Goal: Task Accomplishment & Management: Manage account settings

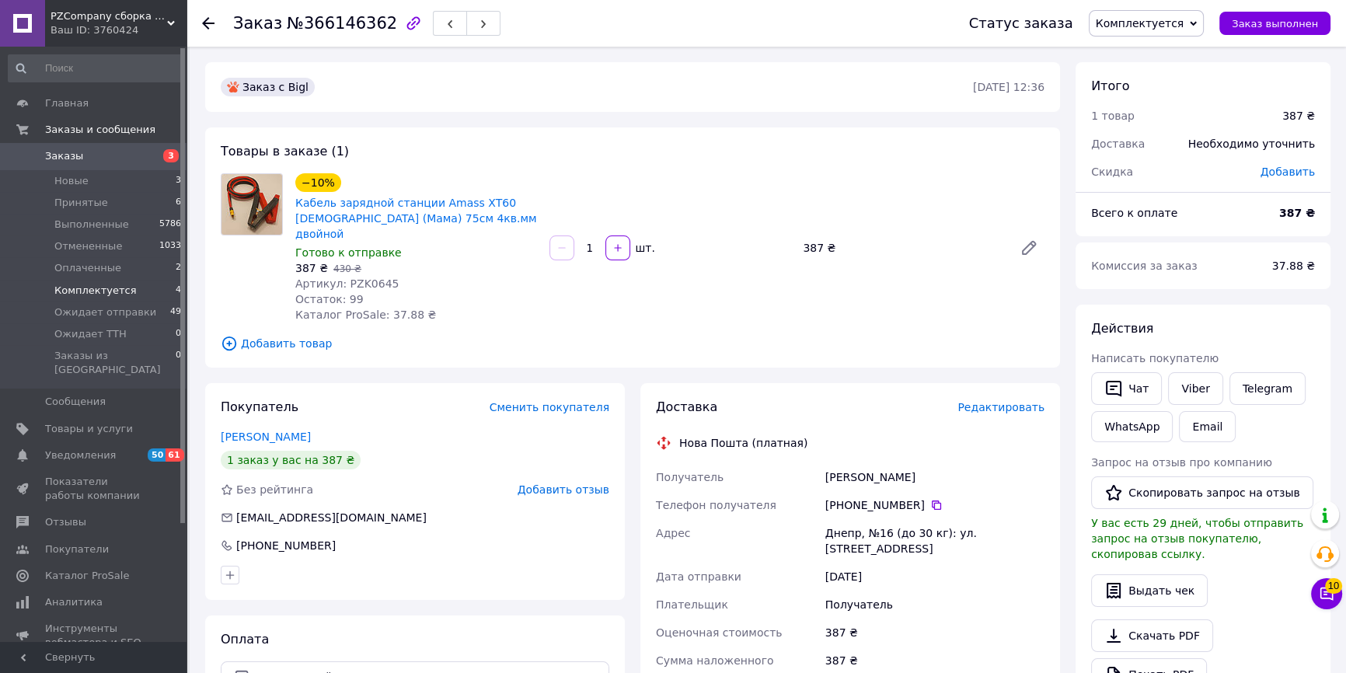
click at [91, 292] on span "Комплектуется" at bounding box center [95, 291] width 82 height 14
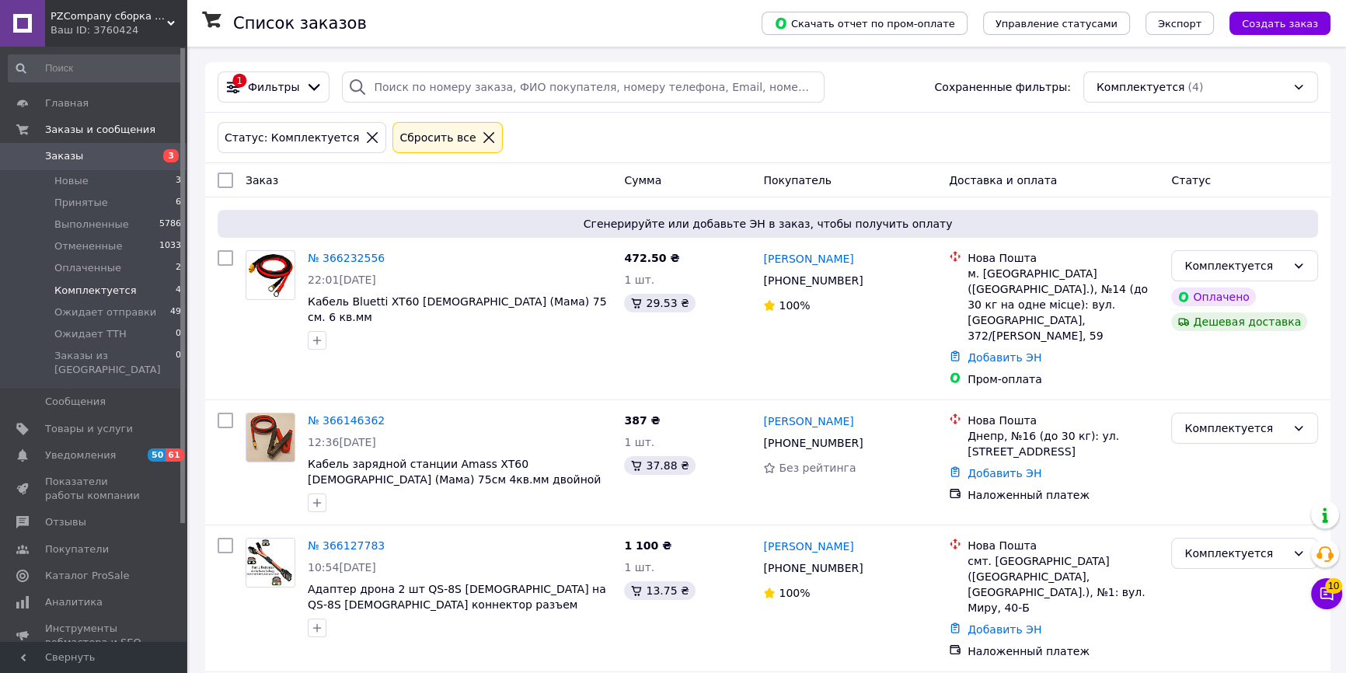
click at [46, 155] on span "Заказы" at bounding box center [64, 156] width 38 height 14
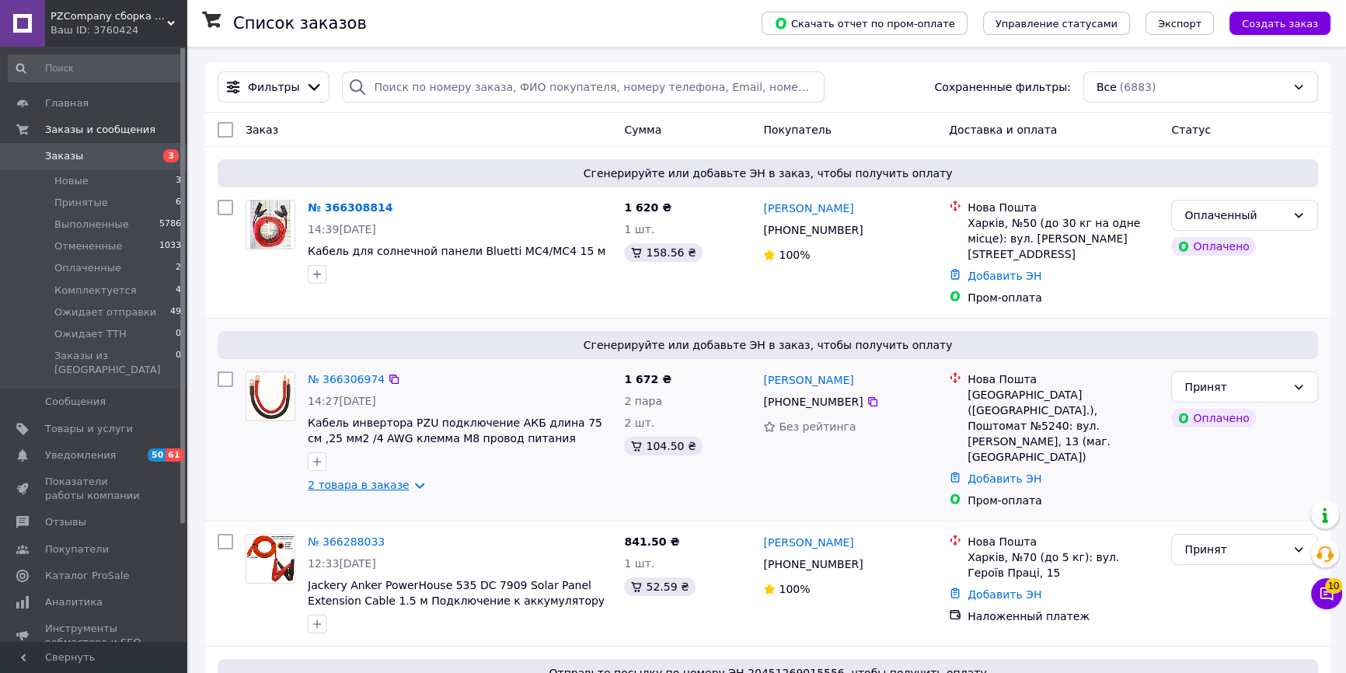
click at [403, 479] on link "2 товара в заказе" at bounding box center [359, 485] width 102 height 12
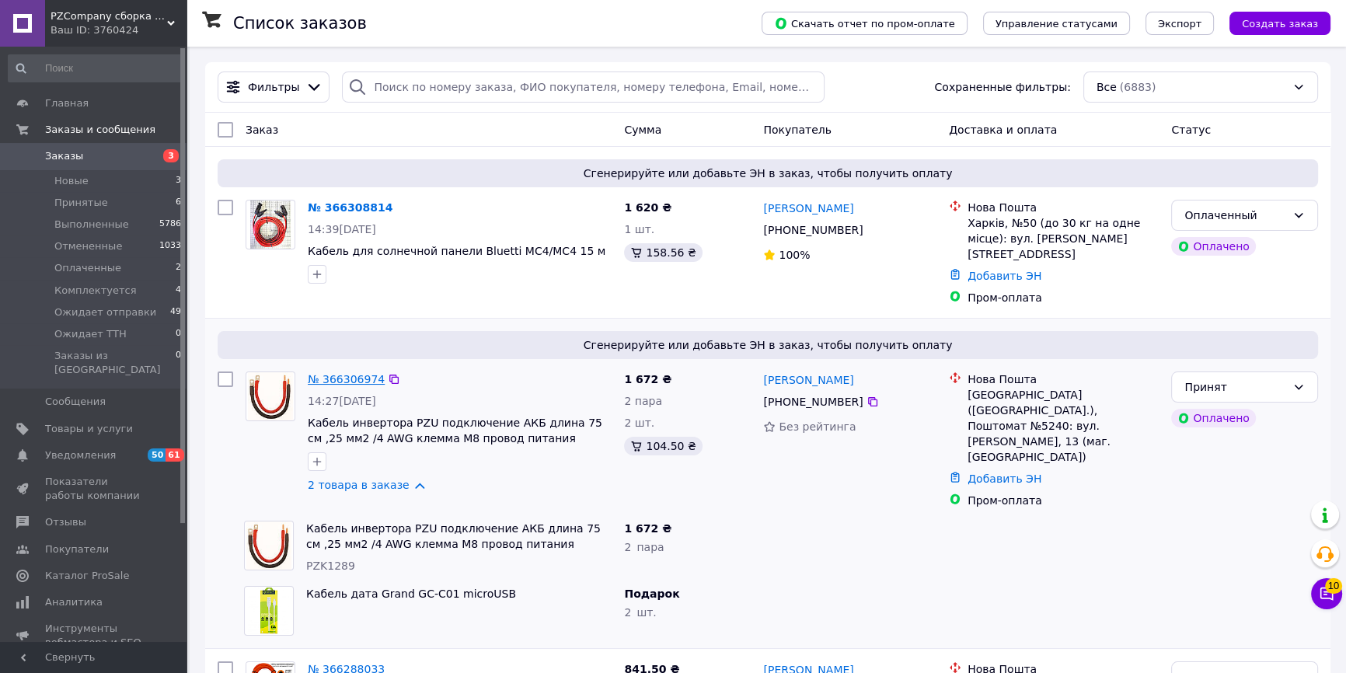
click at [367, 373] on link "№ 366306974" at bounding box center [346, 379] width 77 height 12
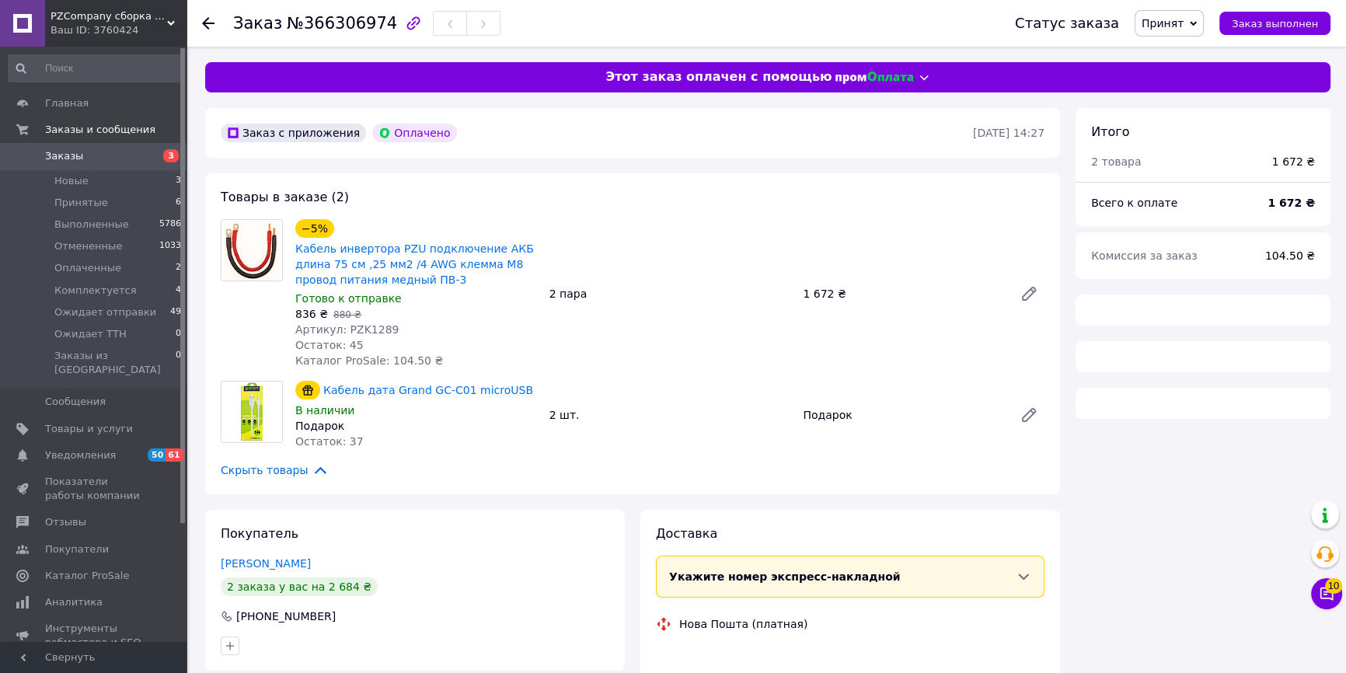
click at [1171, 19] on span "Принят" at bounding box center [1163, 23] width 42 height 12
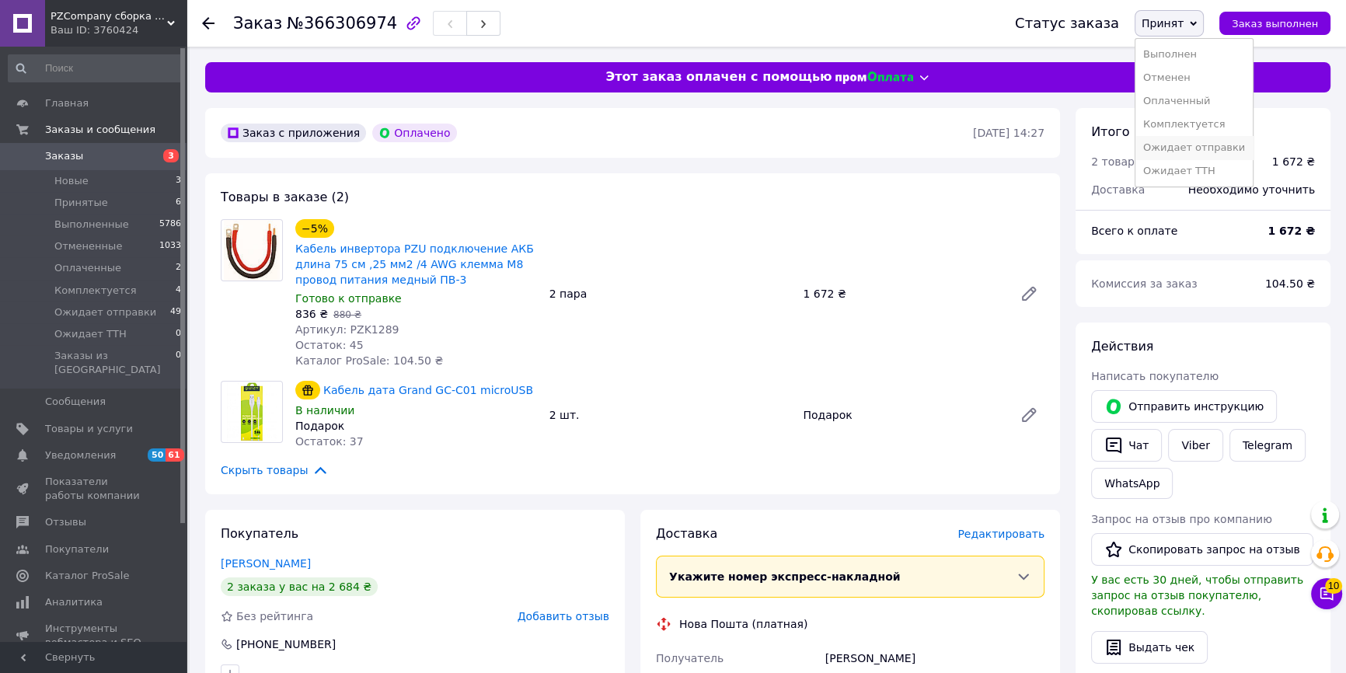
click at [1167, 148] on li "Ожидает отправки" at bounding box center [1193, 147] width 117 height 23
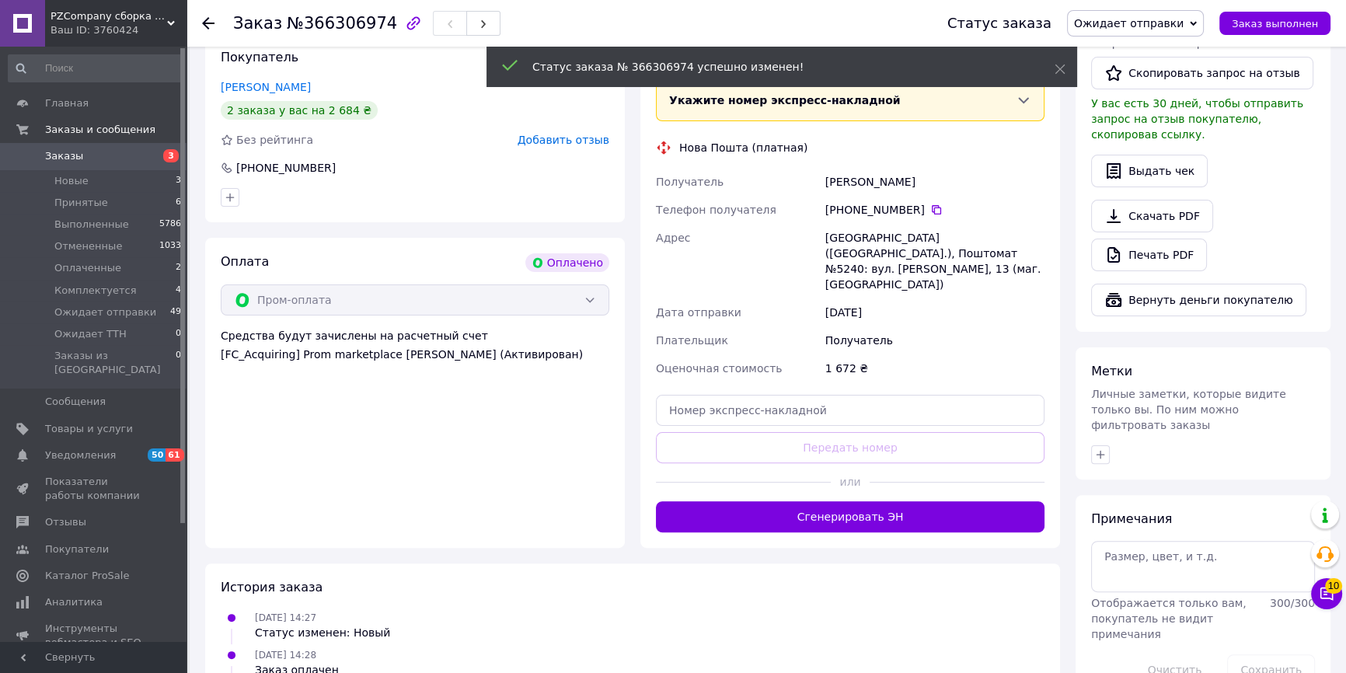
scroll to position [494, 0]
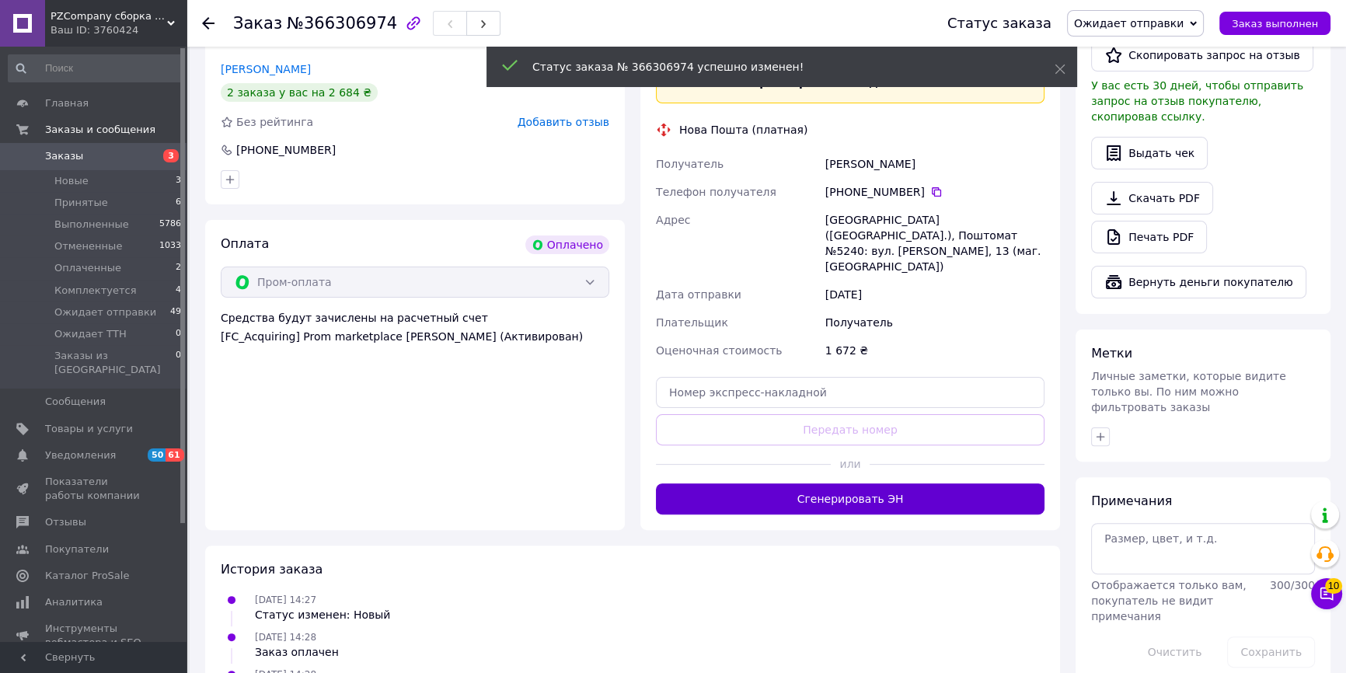
click at [863, 483] on button "Сгенерировать ЭН" at bounding box center [850, 498] width 389 height 31
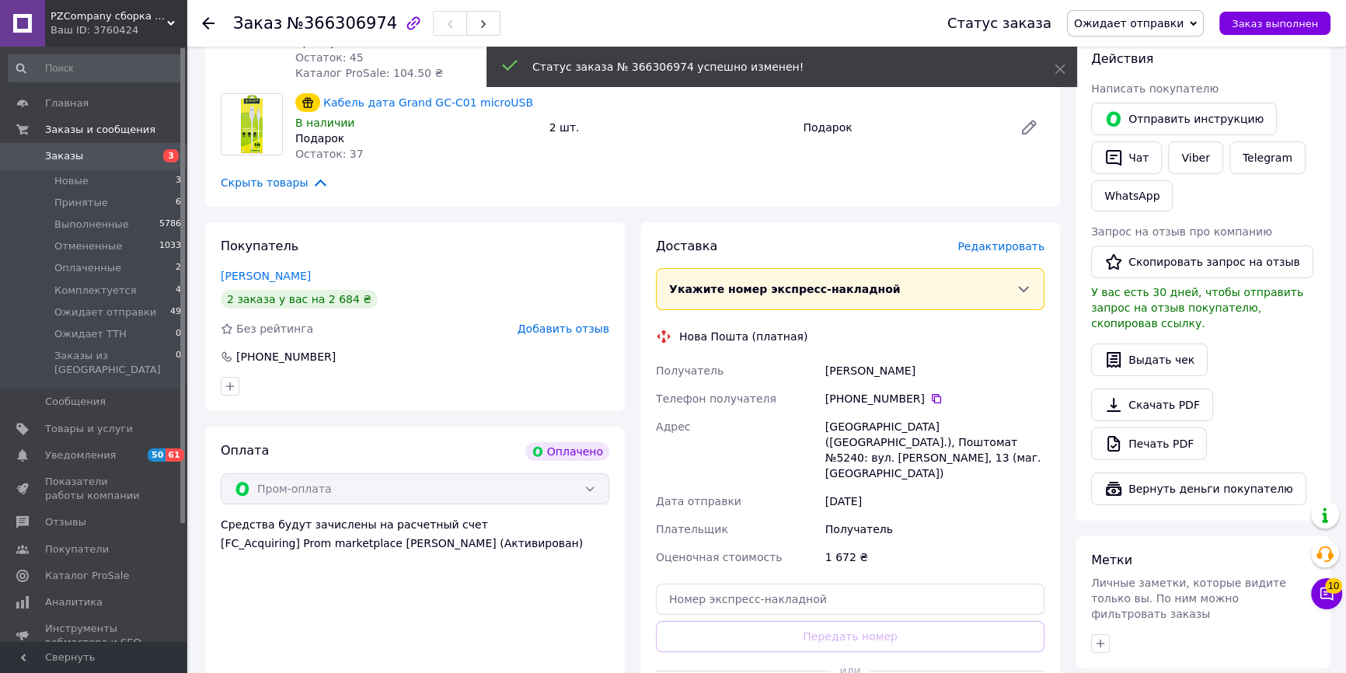
scroll to position [282, 0]
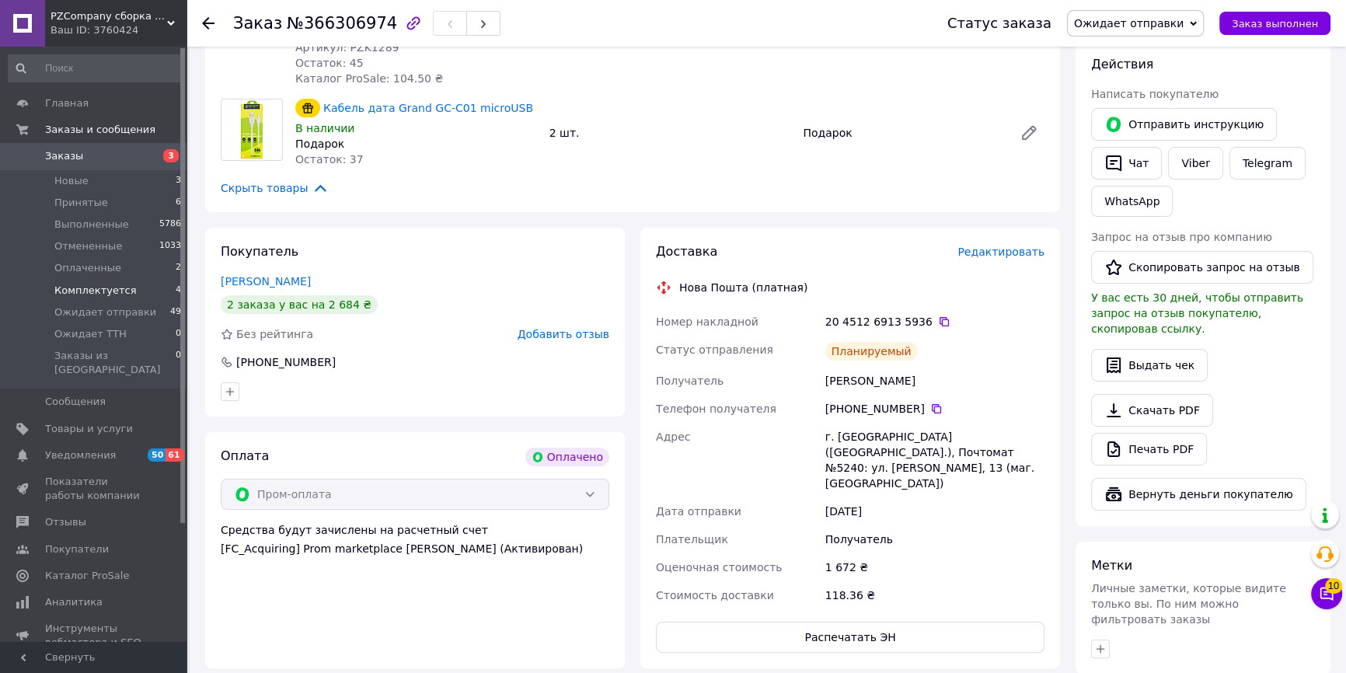
click at [85, 293] on span "Комплектуется" at bounding box center [95, 291] width 82 height 14
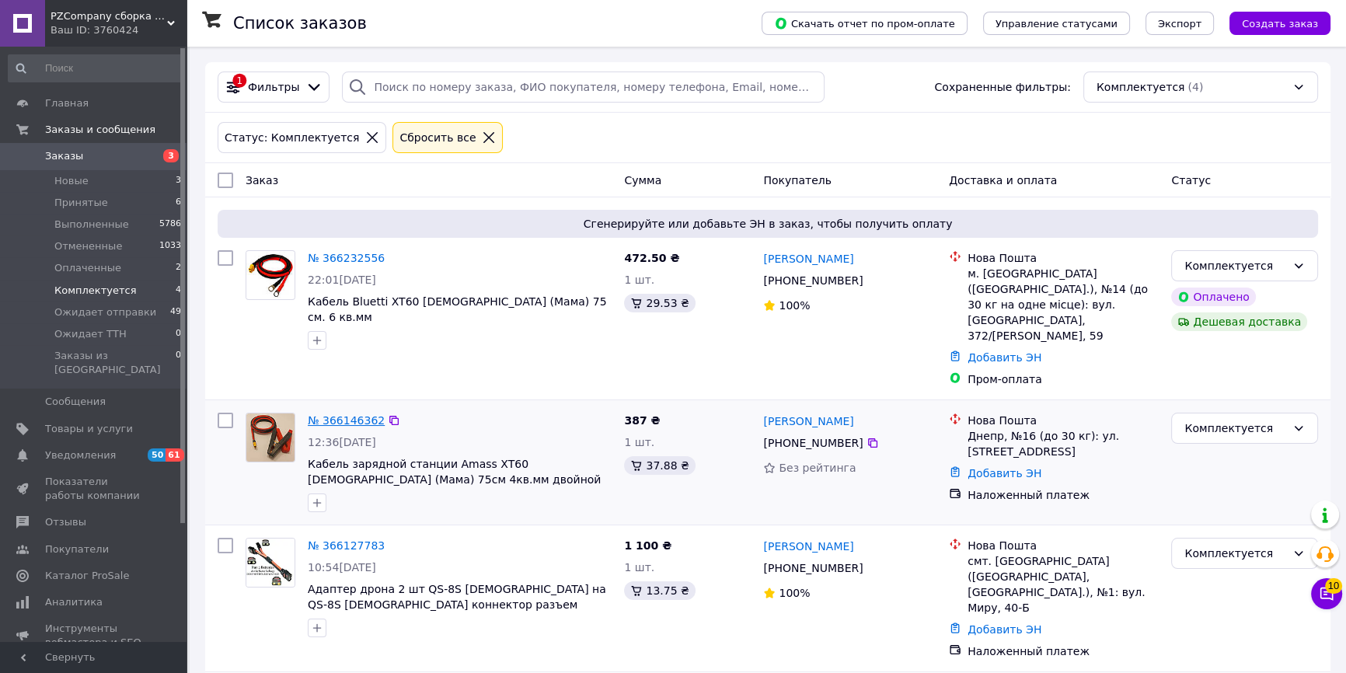
click at [329, 414] on link "№ 366146362" at bounding box center [346, 420] width 77 height 12
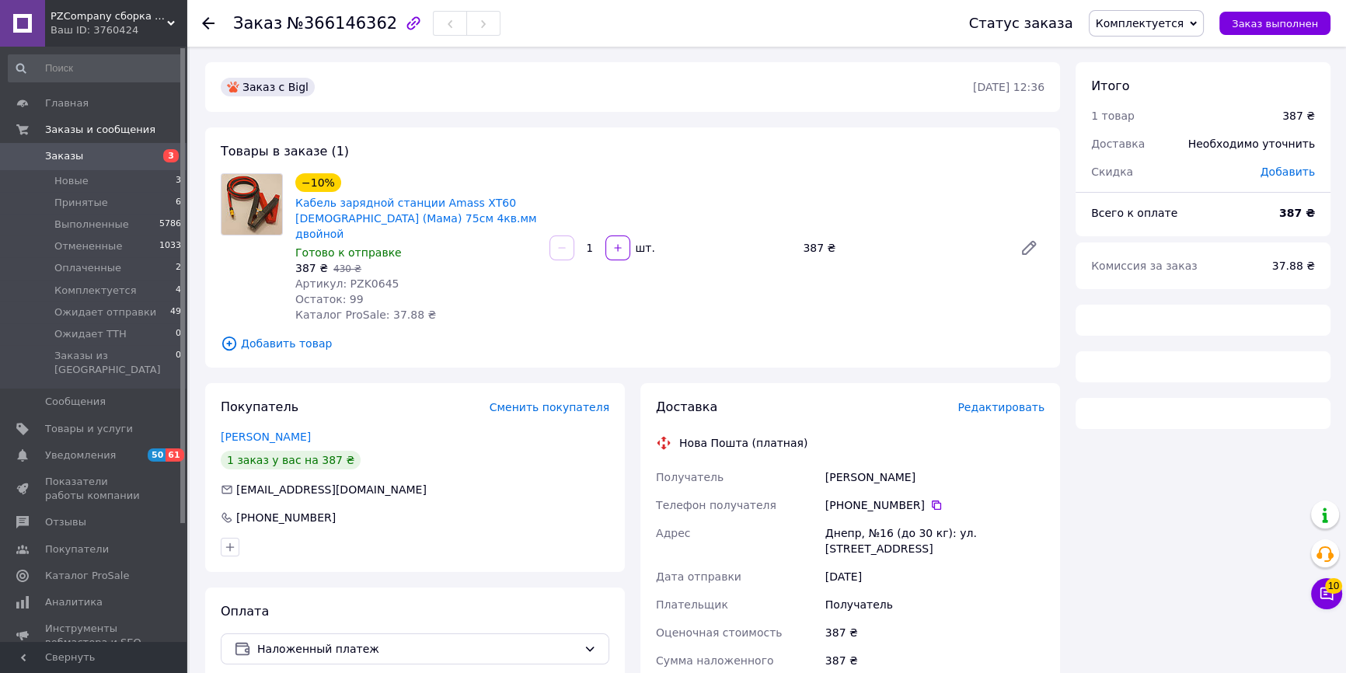
click at [1168, 26] on span "Комплектуется" at bounding box center [1140, 23] width 89 height 12
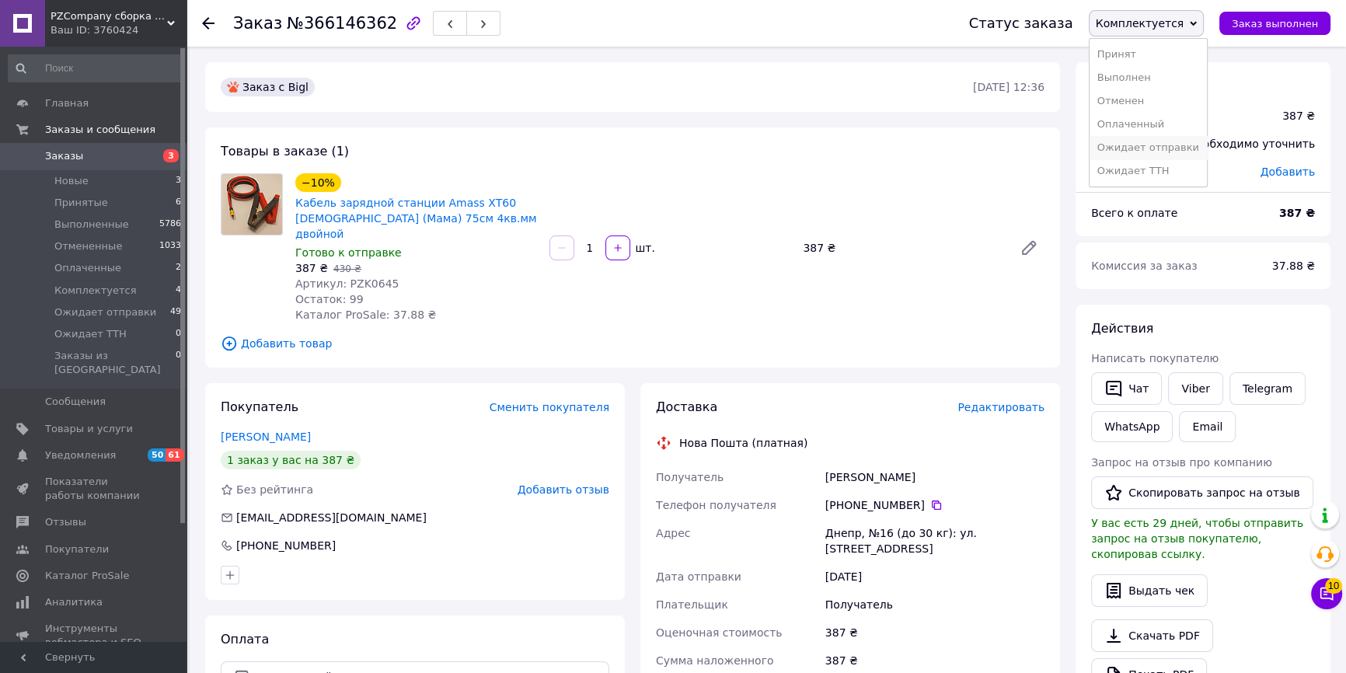
click at [1142, 153] on li "Ожидает отправки" at bounding box center [1147, 147] width 117 height 23
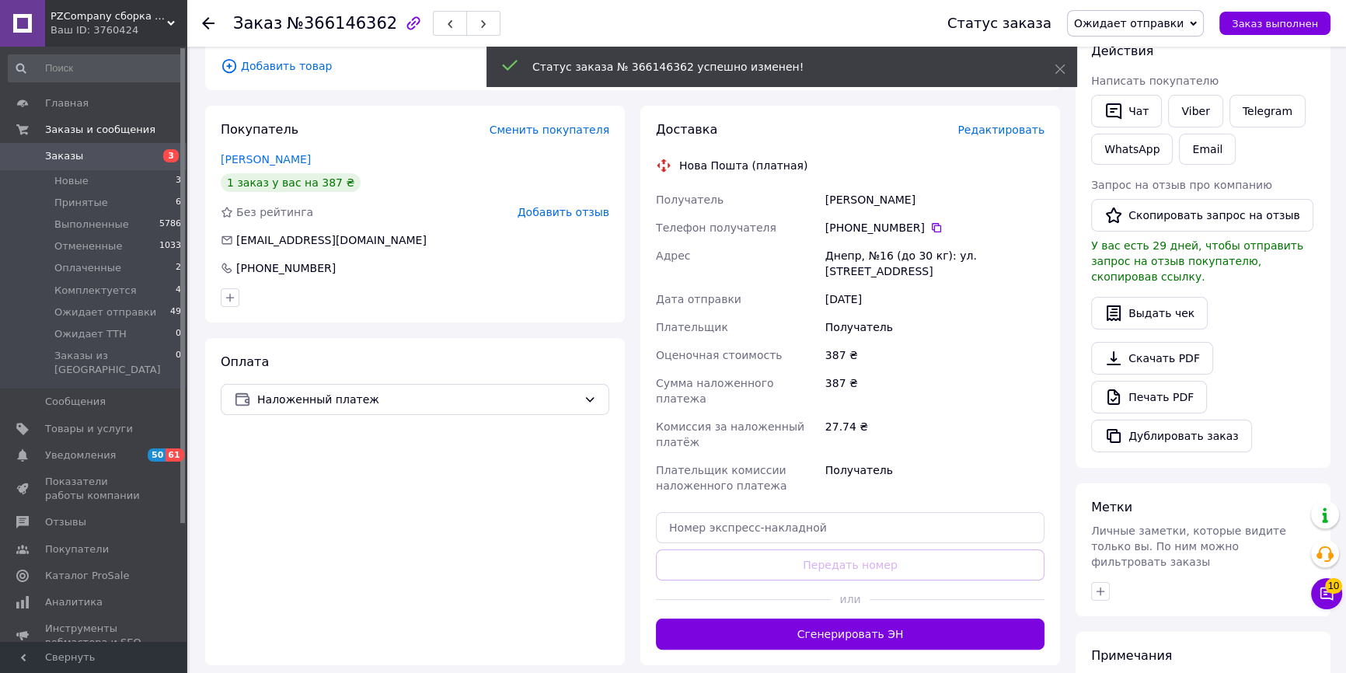
scroll to position [282, 0]
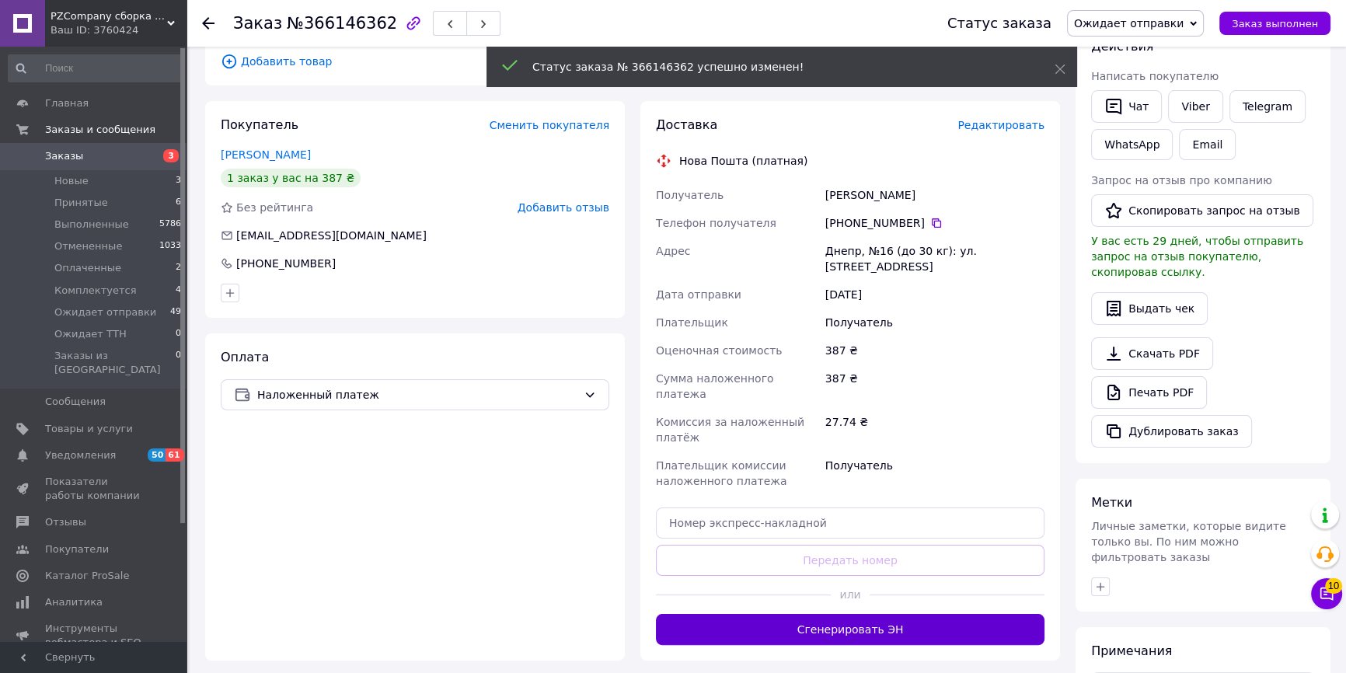
click at [816, 614] on button "Сгенерировать ЭН" at bounding box center [850, 629] width 389 height 31
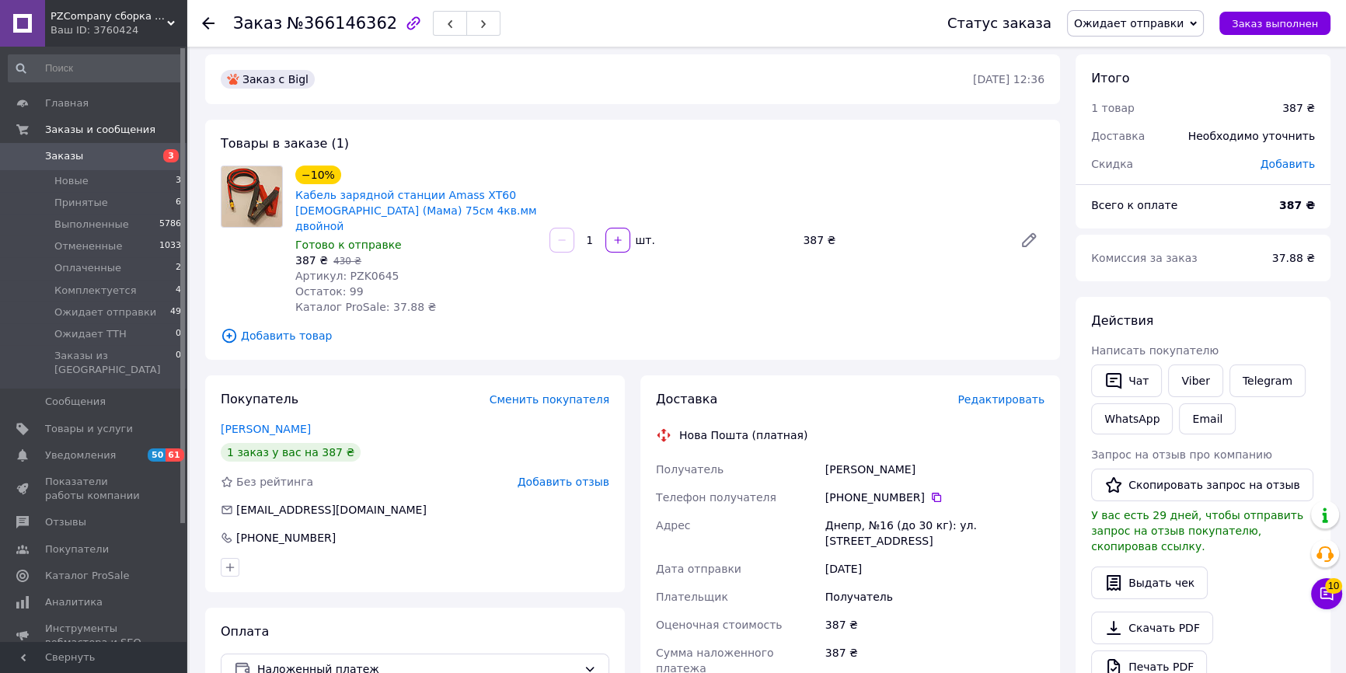
scroll to position [0, 0]
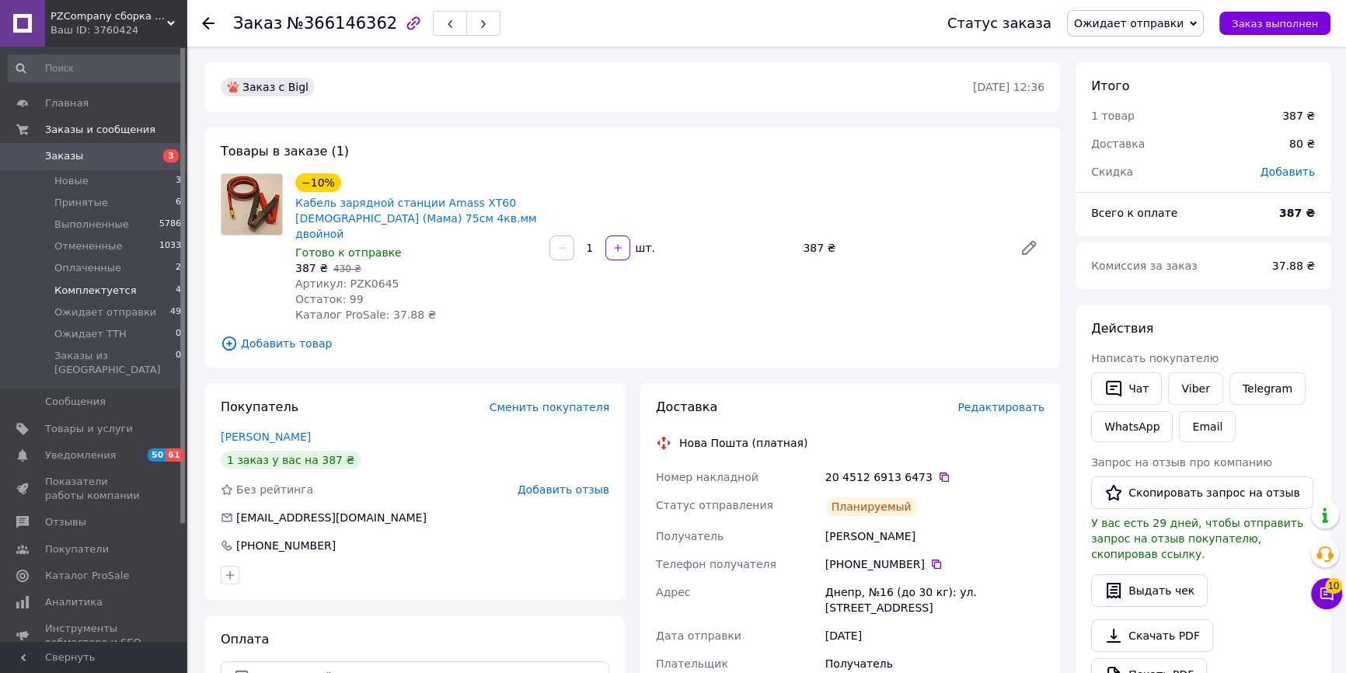
click at [83, 287] on span "Комплектуется" at bounding box center [95, 291] width 82 height 14
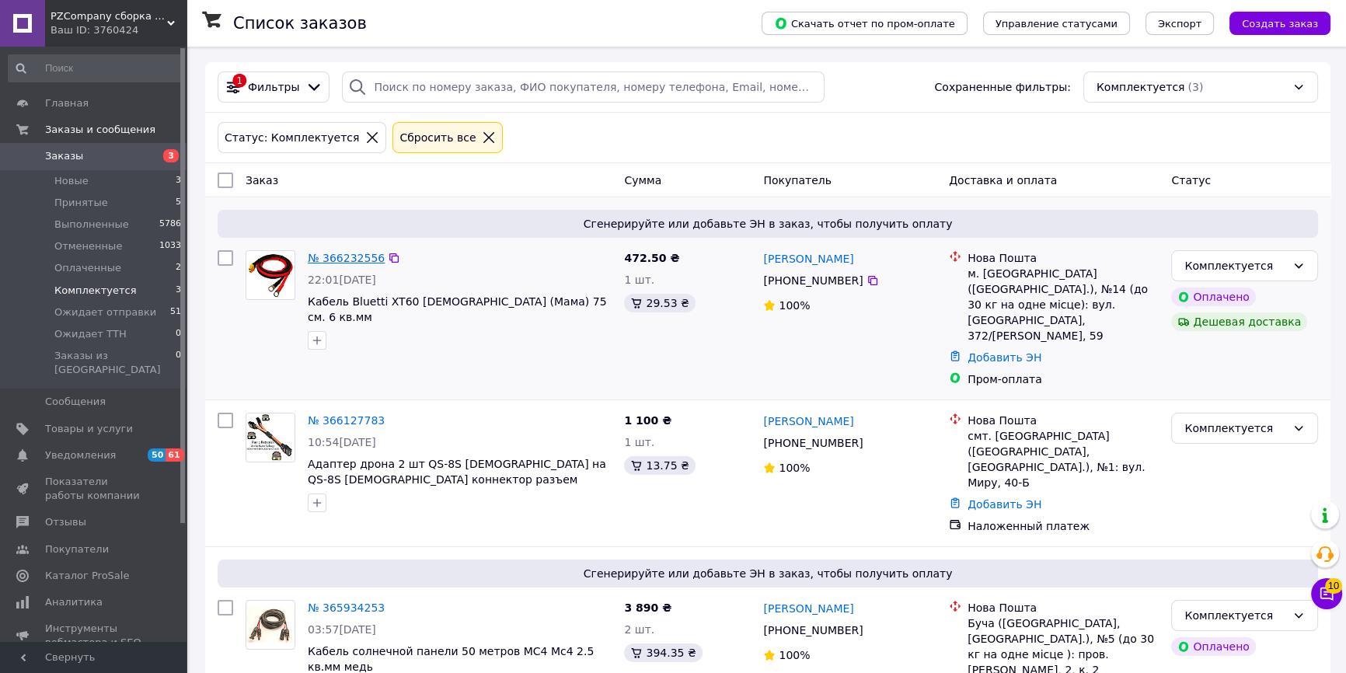
click at [358, 256] on link "№ 366232556" at bounding box center [346, 258] width 77 height 12
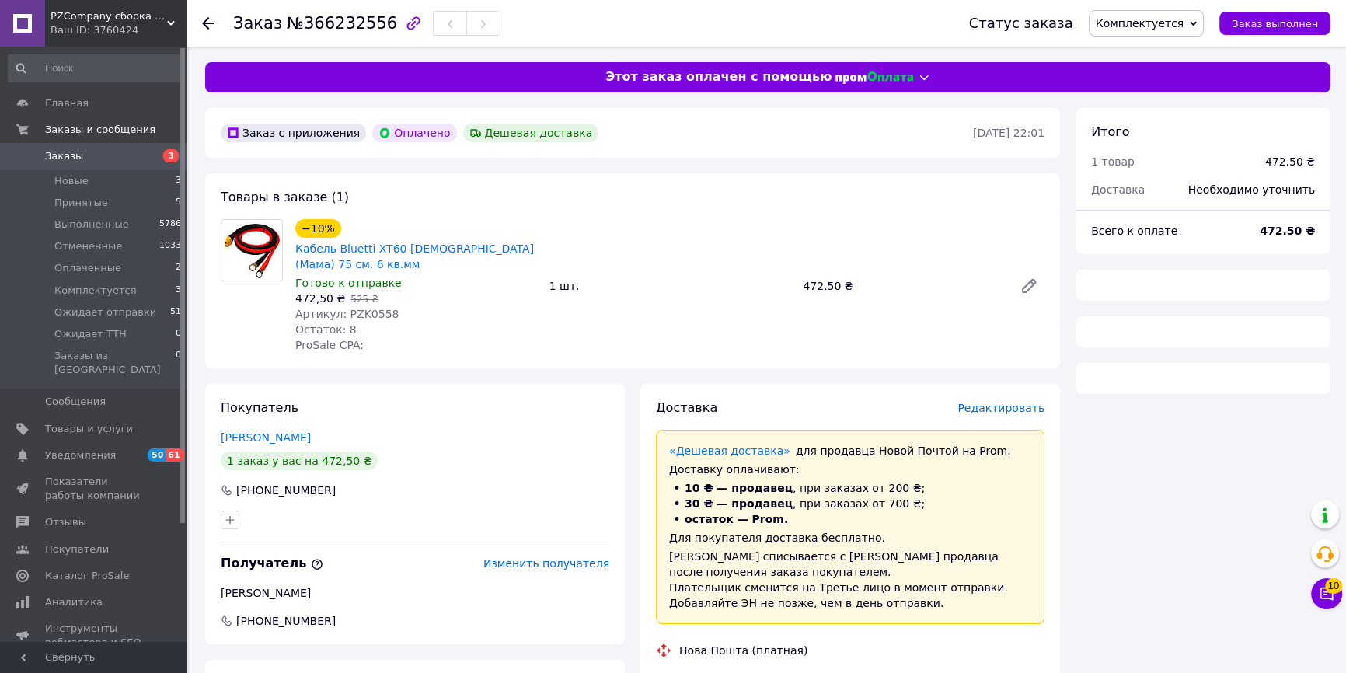
click at [1142, 25] on span "Комплектуется" at bounding box center [1140, 23] width 89 height 12
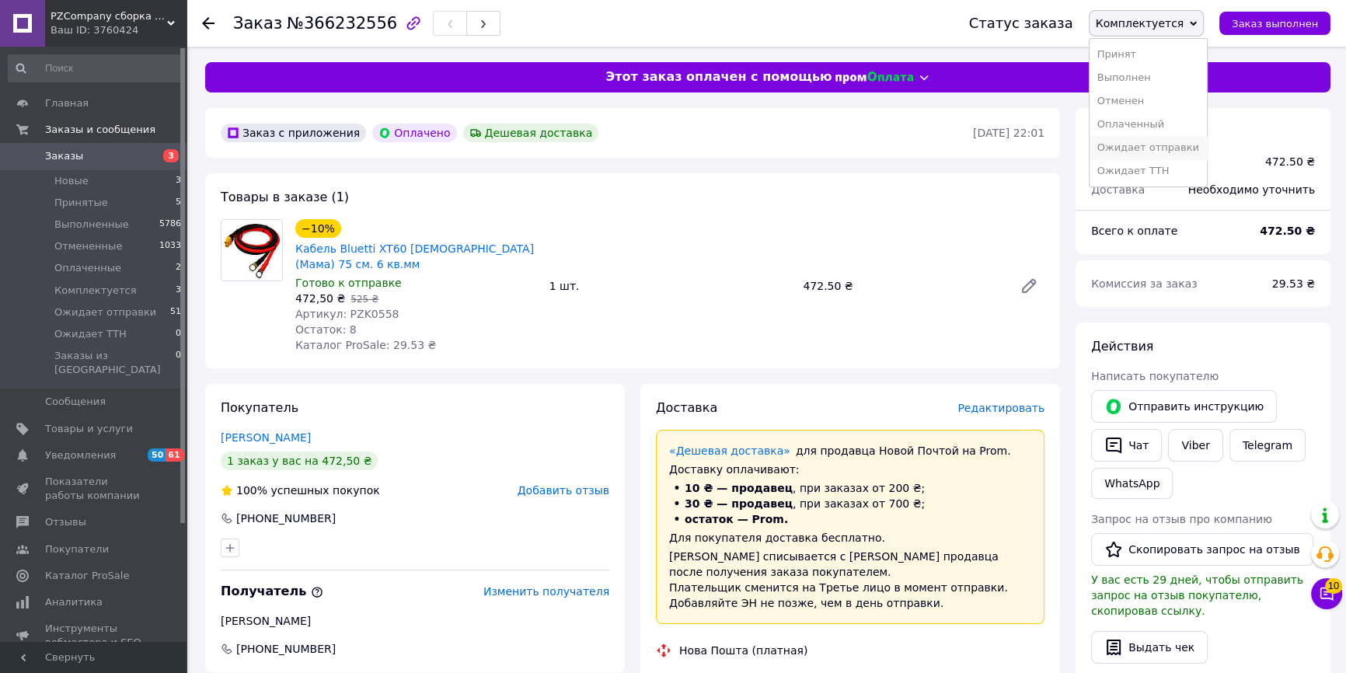
click at [1142, 144] on li "Ожидает отправки" at bounding box center [1147, 147] width 117 height 23
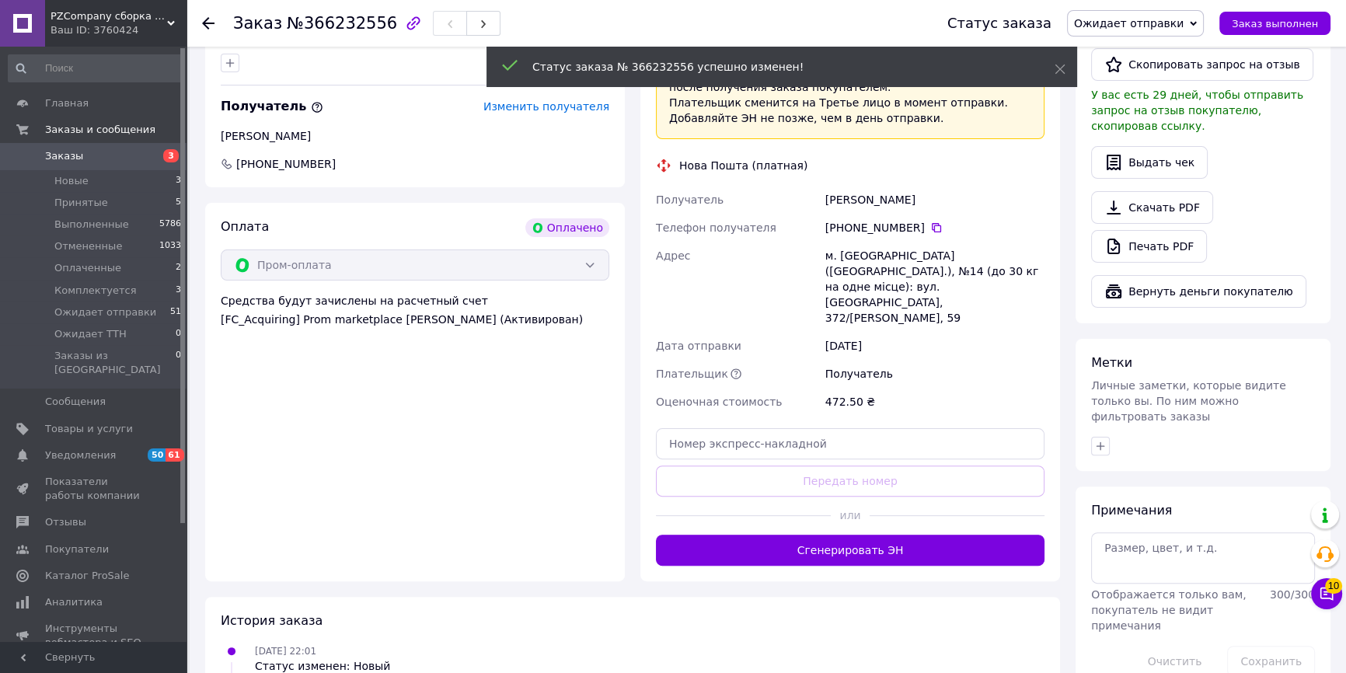
scroll to position [494, 0]
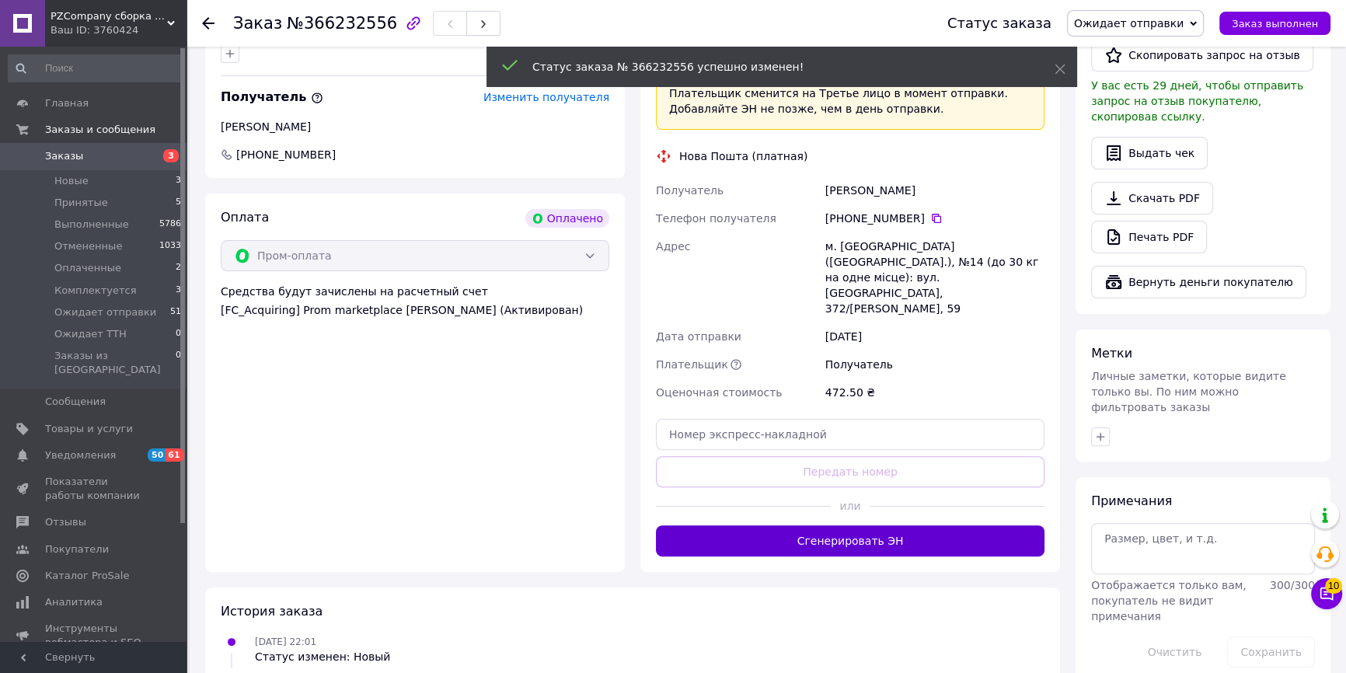
click at [776, 525] on button "Сгенерировать ЭН" at bounding box center [850, 540] width 389 height 31
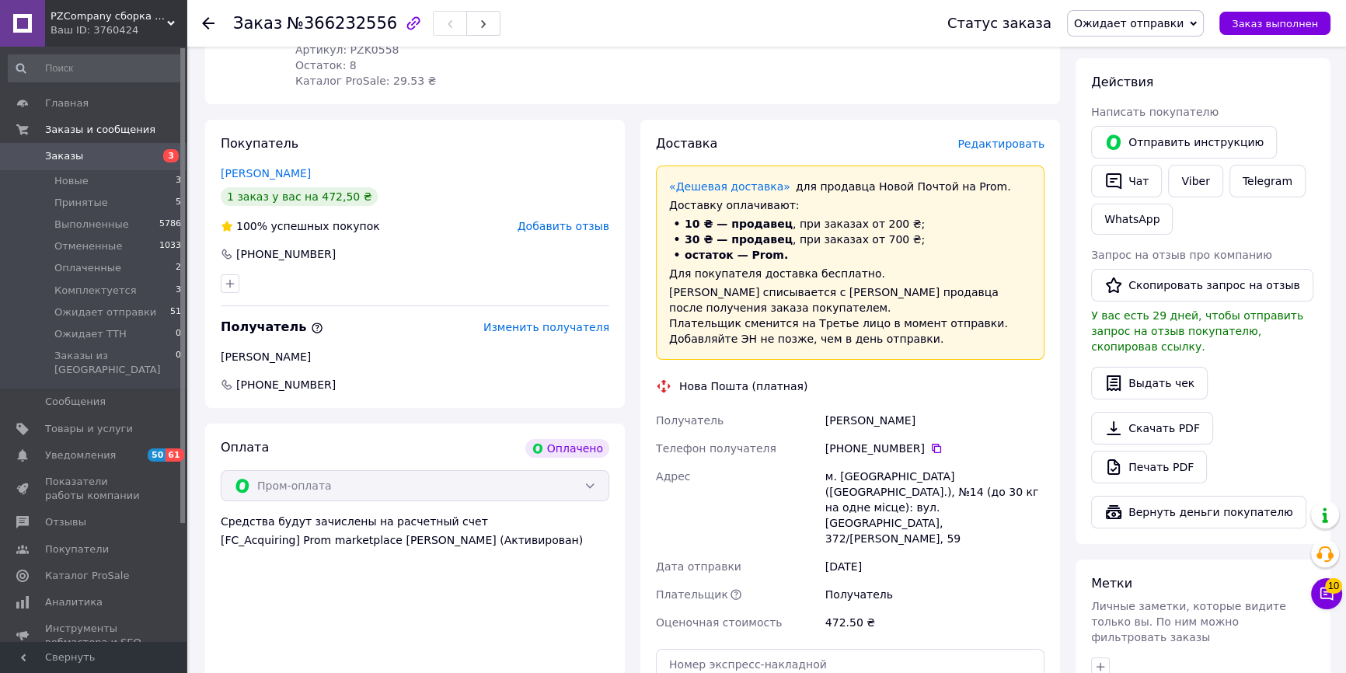
scroll to position [211, 0]
